Goal: Transaction & Acquisition: Obtain resource

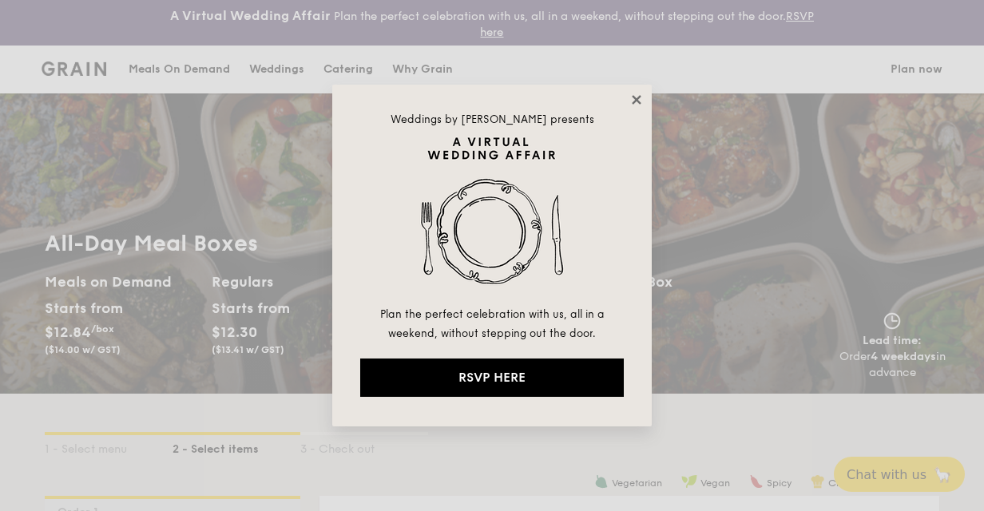
click at [634, 93] on icon at bounding box center [636, 100] width 14 height 14
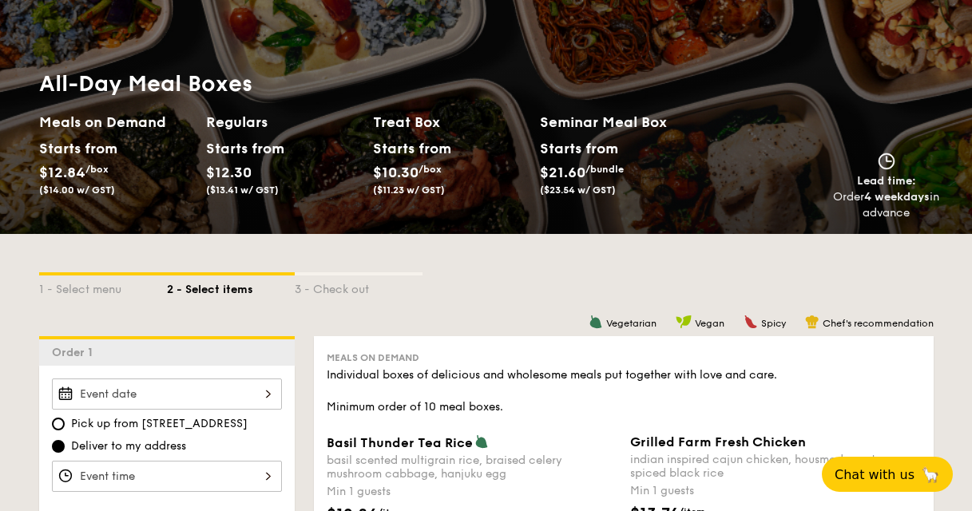
click at [380, 162] on div "Starts from $10.30 /box ($11.23 w/ GST)" at bounding box center [408, 166] width 71 height 59
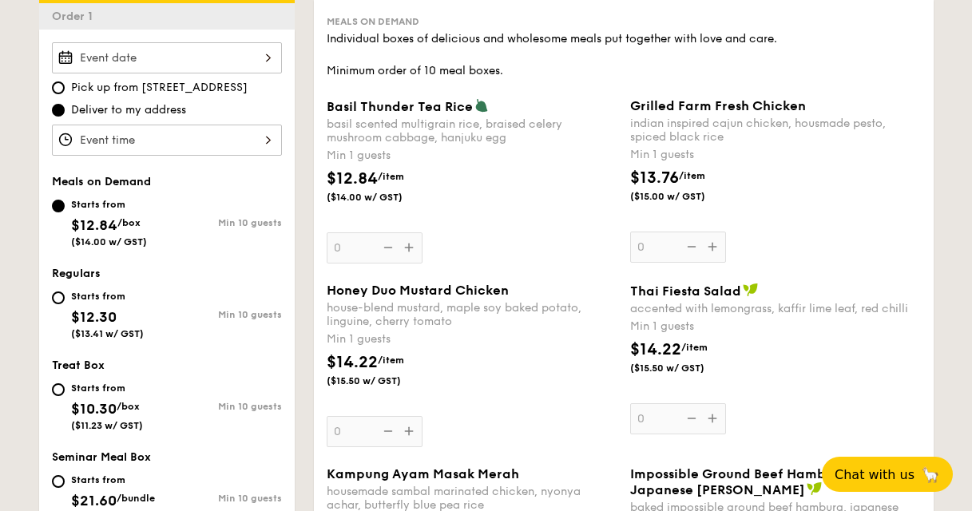
scroll to position [641, 0]
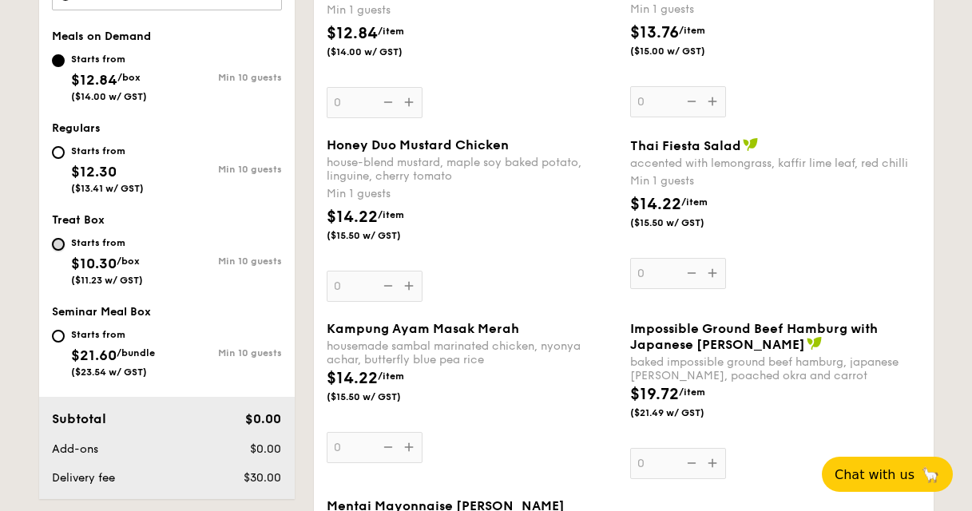
click at [57, 240] on input "Starts from $10.30 /box ($11.23 w/ GST) Min 10 guests" at bounding box center [58, 244] width 13 height 13
radio input "true"
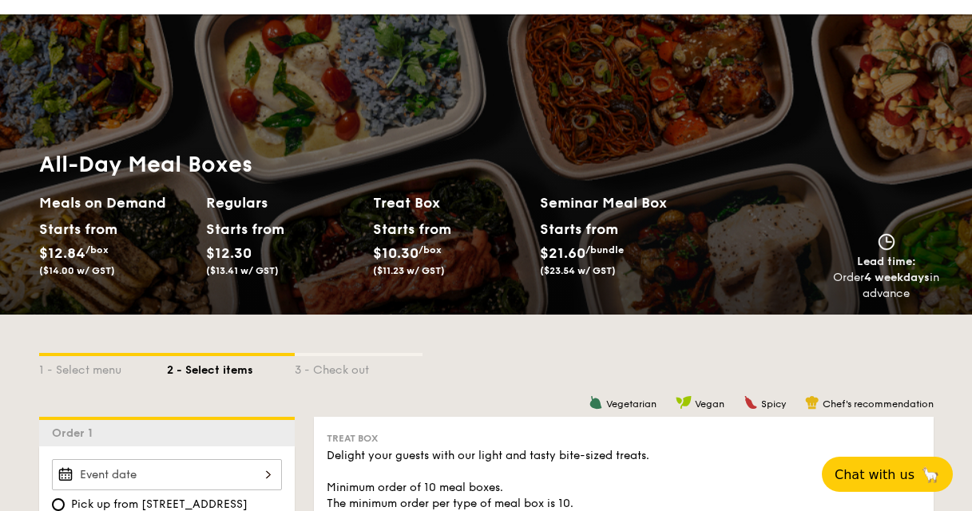
scroll to position [0, 0]
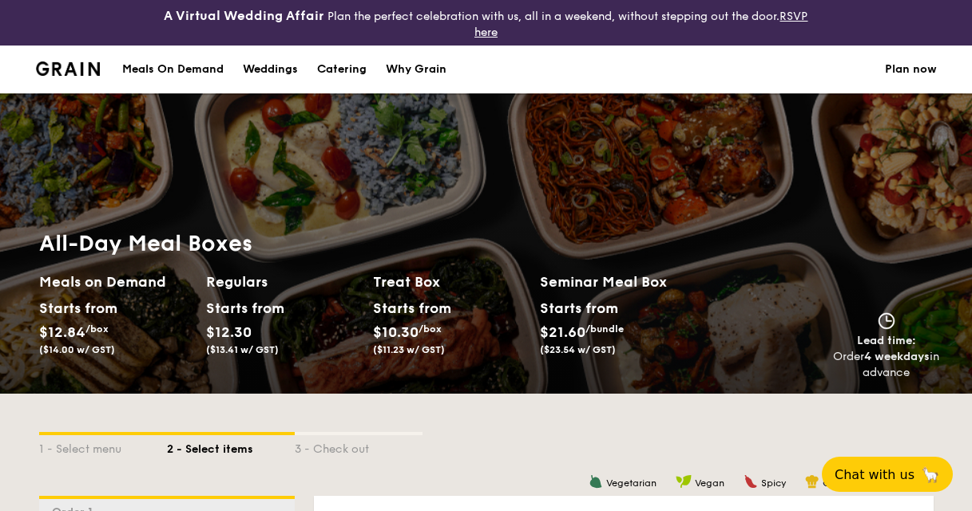
click at [198, 66] on div "Meals On Demand" at bounding box center [172, 70] width 101 height 48
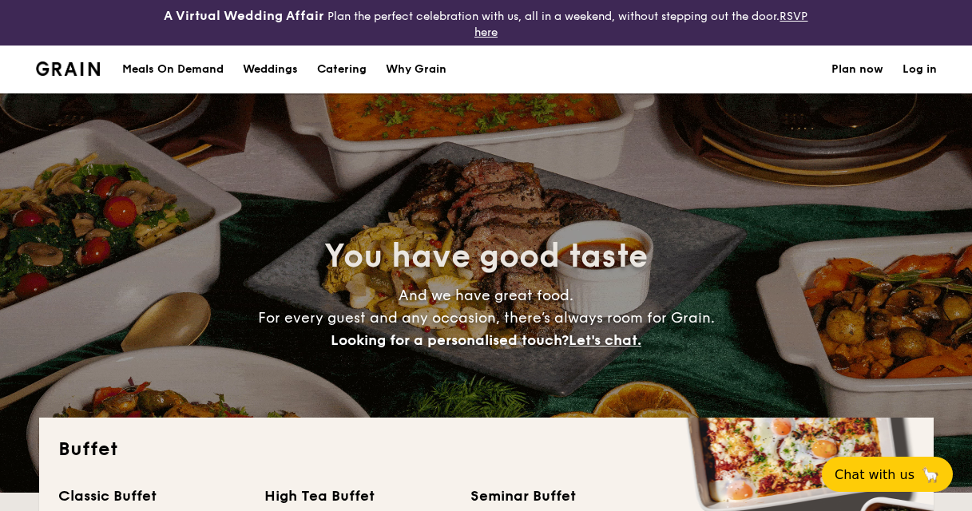
select select
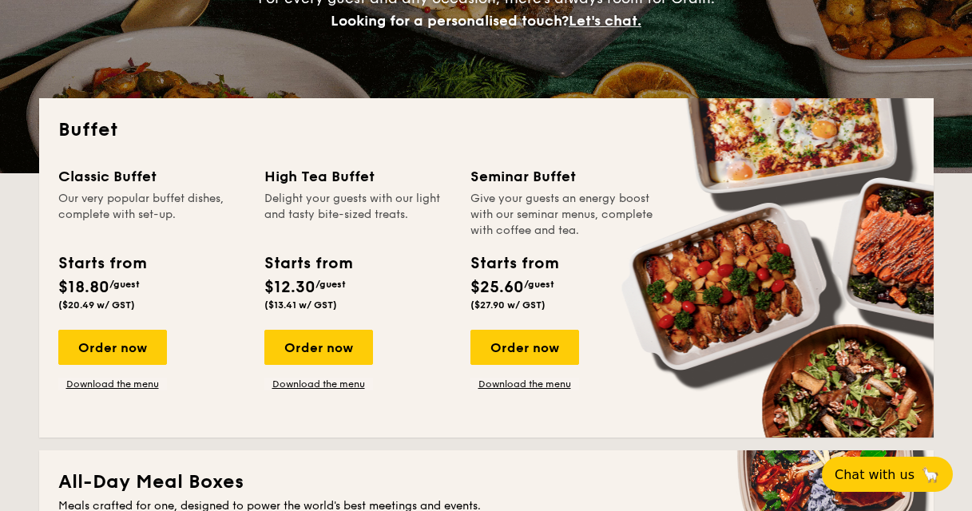
scroll to position [719, 0]
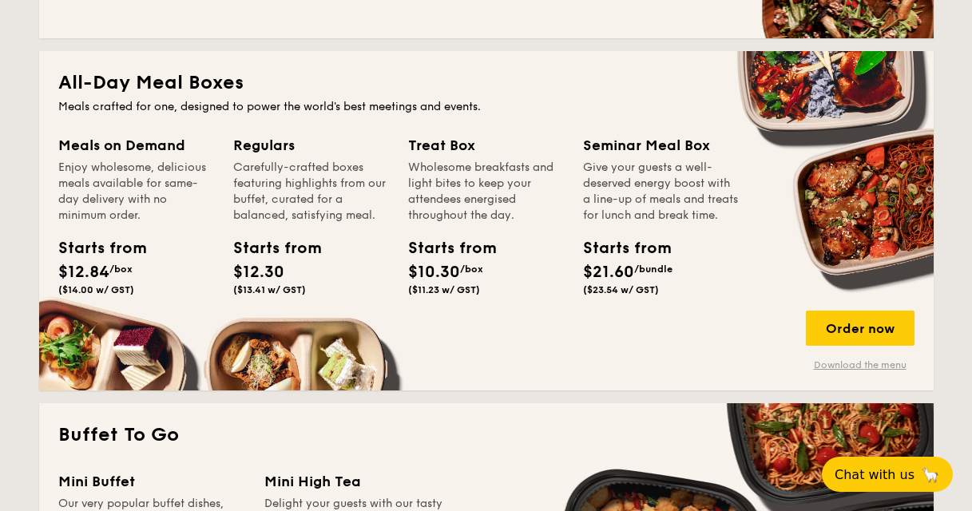
click at [849, 366] on link "Download the menu" at bounding box center [860, 364] width 109 height 13
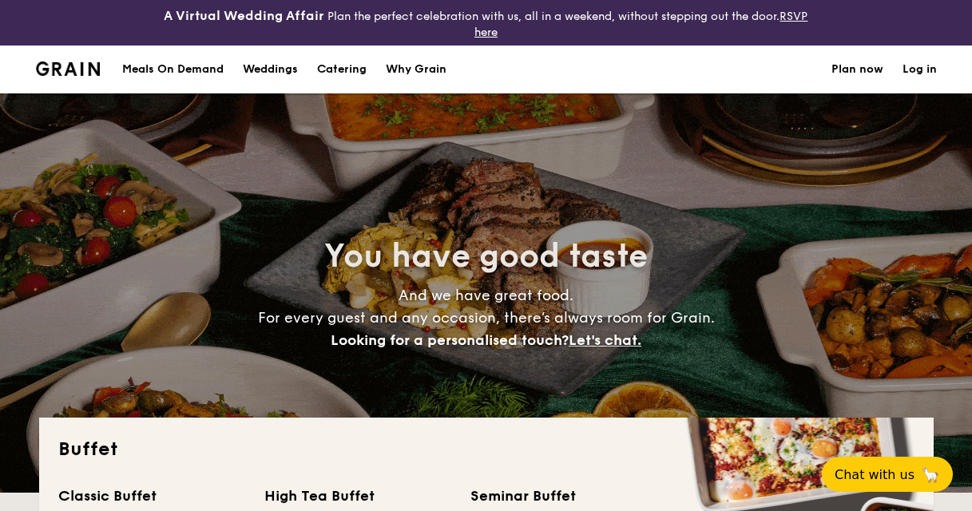
select select
